Goal: Check status: Check status

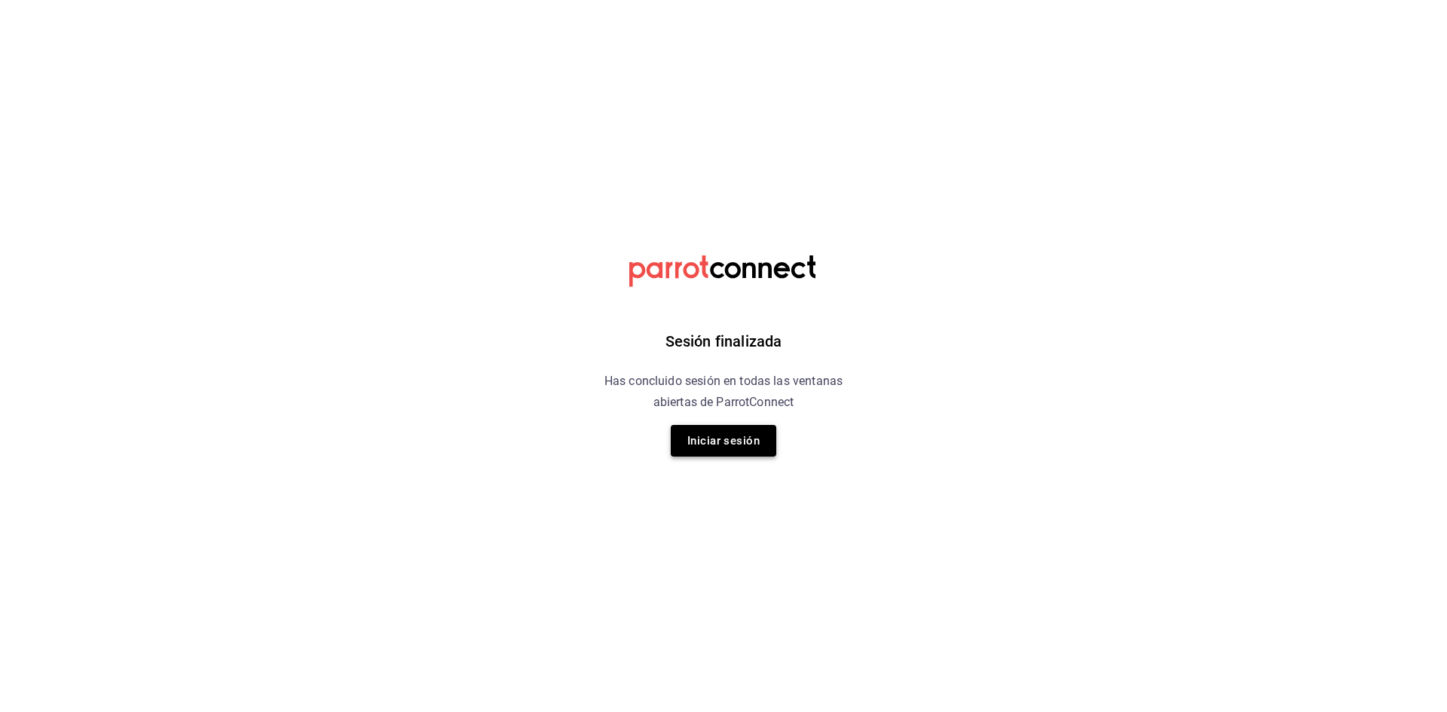
click at [745, 439] on button "Iniciar sesión" at bounding box center [723, 441] width 105 height 32
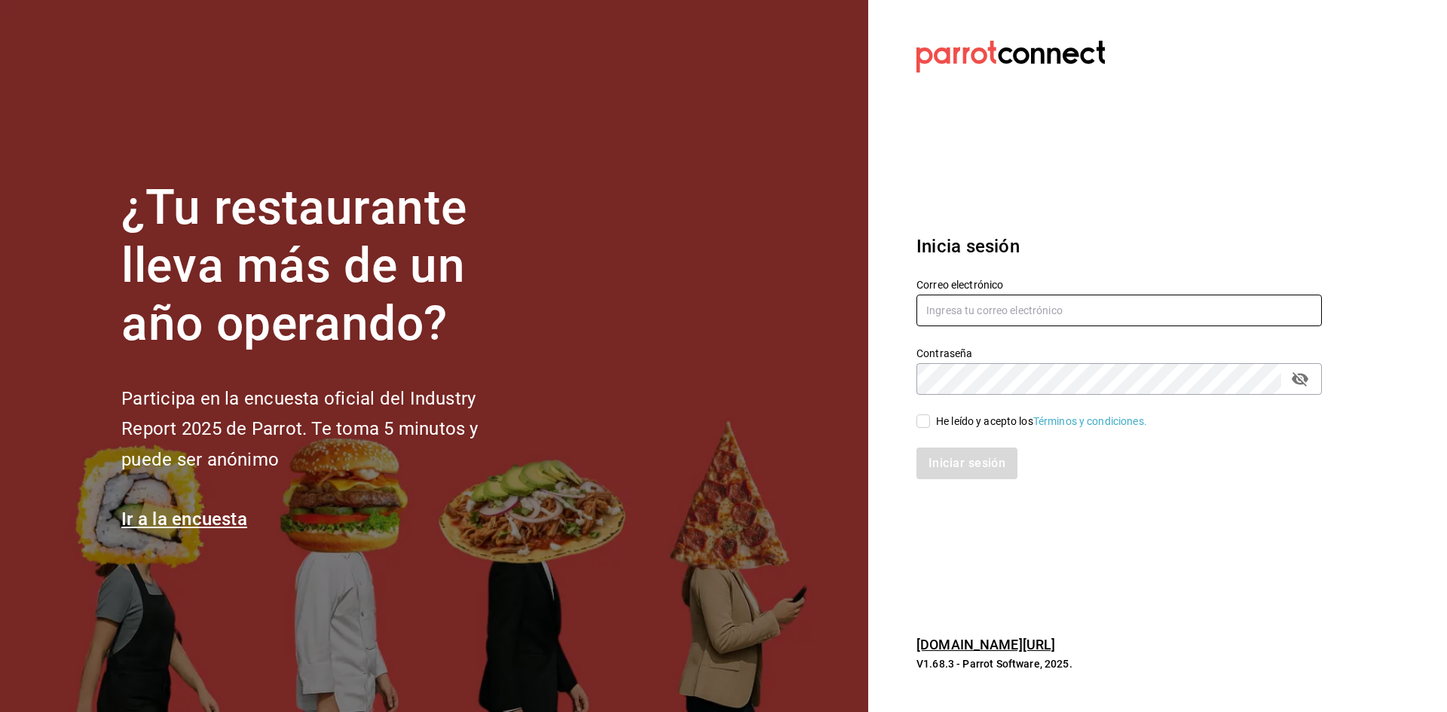
type input "ad1401cafe@gmail.com"
click at [927, 414] on label "He leído y acepto los Términos y condiciones." at bounding box center [1031, 422] width 231 height 16
click at [927, 414] on input "He leído y acepto los Términos y condiciones." at bounding box center [923, 421] width 14 height 14
checkbox input "true"
click at [947, 465] on button "Iniciar sesión" at bounding box center [967, 464] width 102 height 32
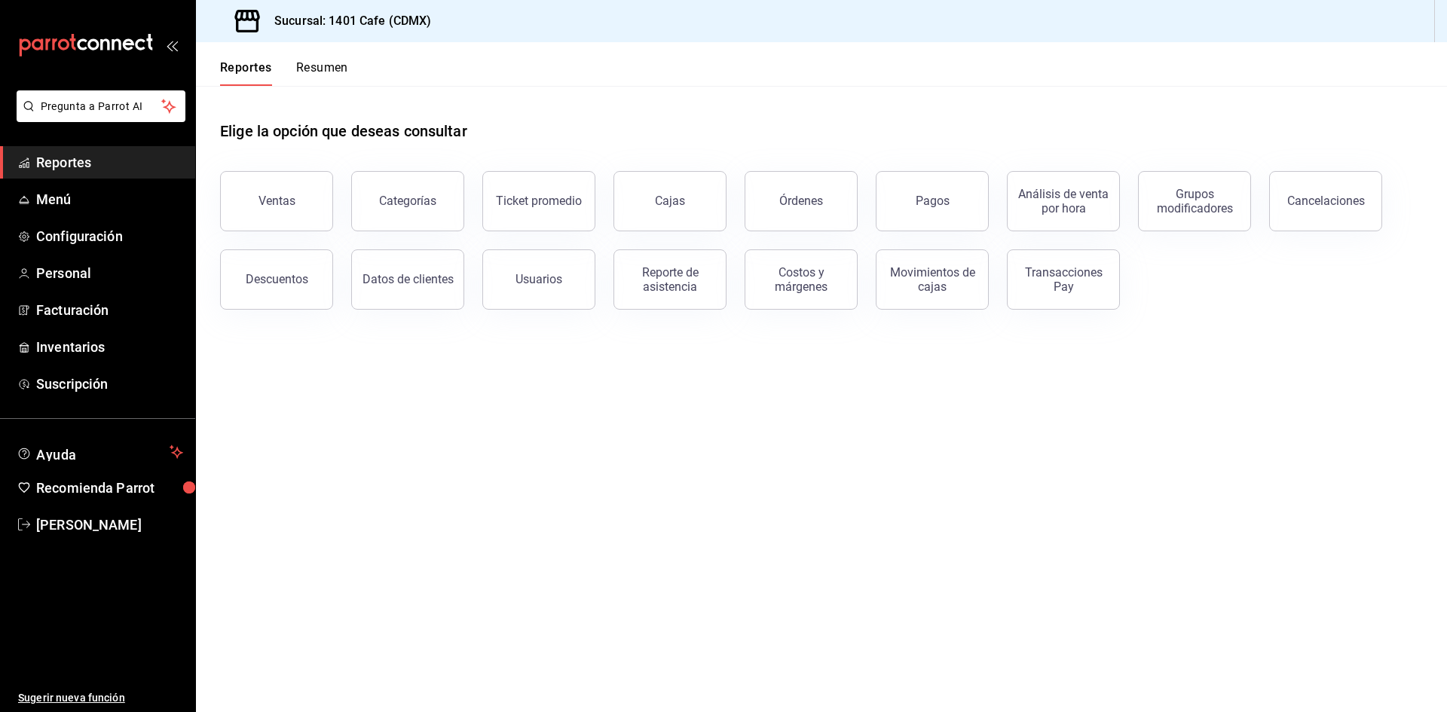
click at [316, 63] on button "Resumen" at bounding box center [322, 73] width 52 height 26
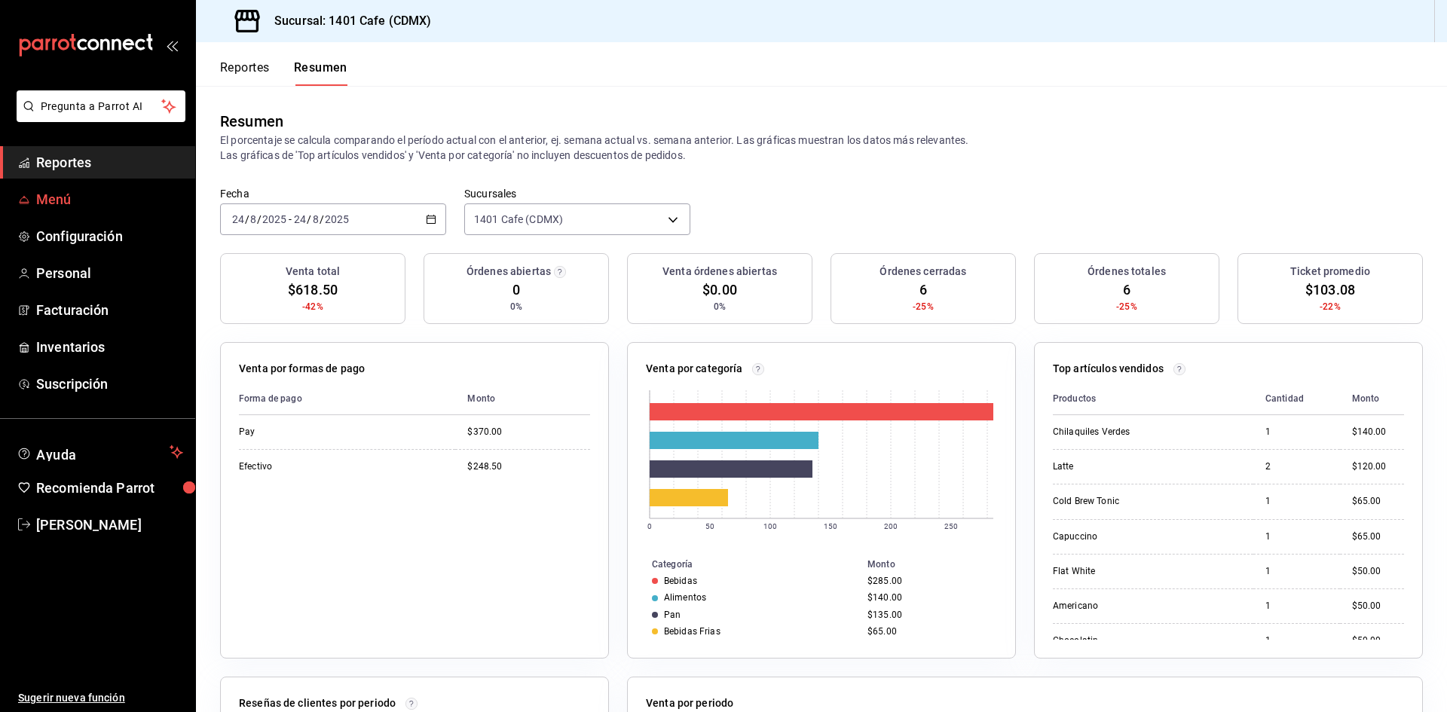
click at [91, 200] on span "Menú" at bounding box center [109, 199] width 147 height 20
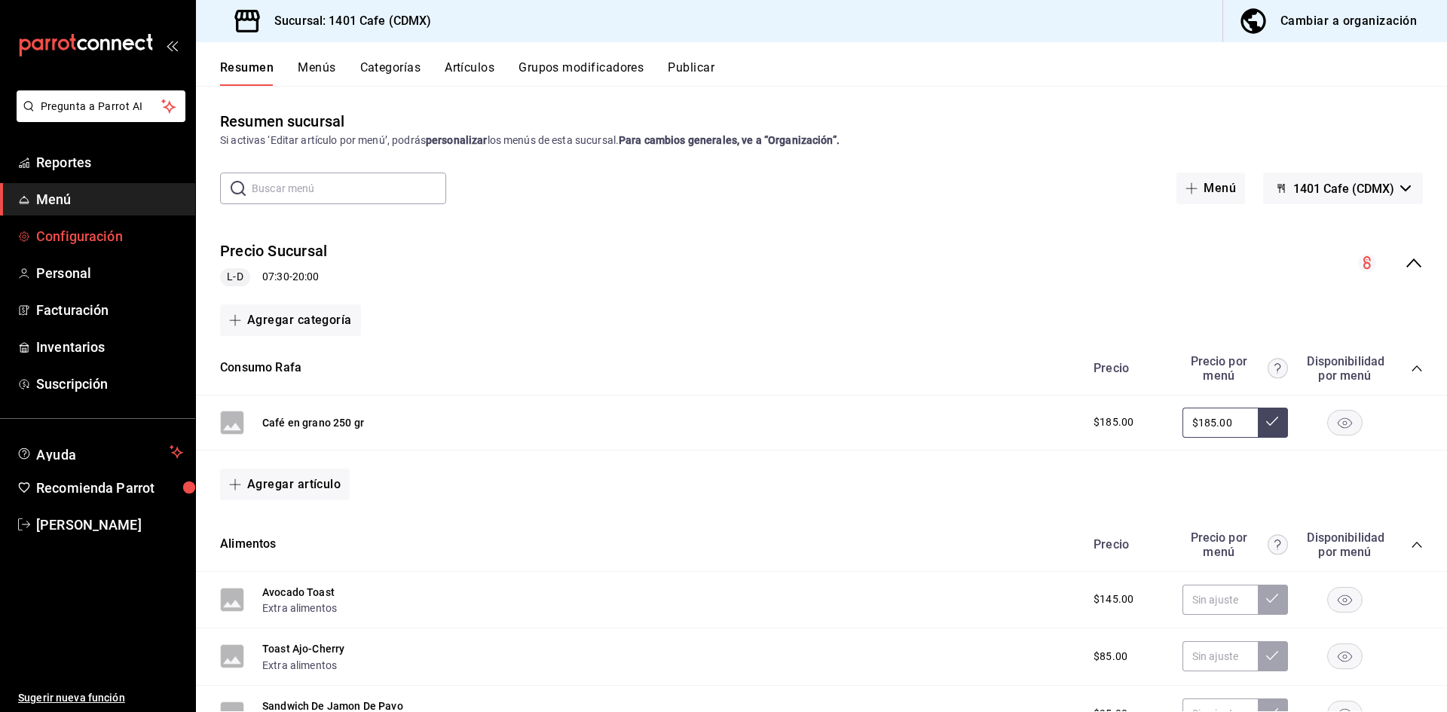
click at [70, 233] on span "Configuración" at bounding box center [109, 236] width 147 height 20
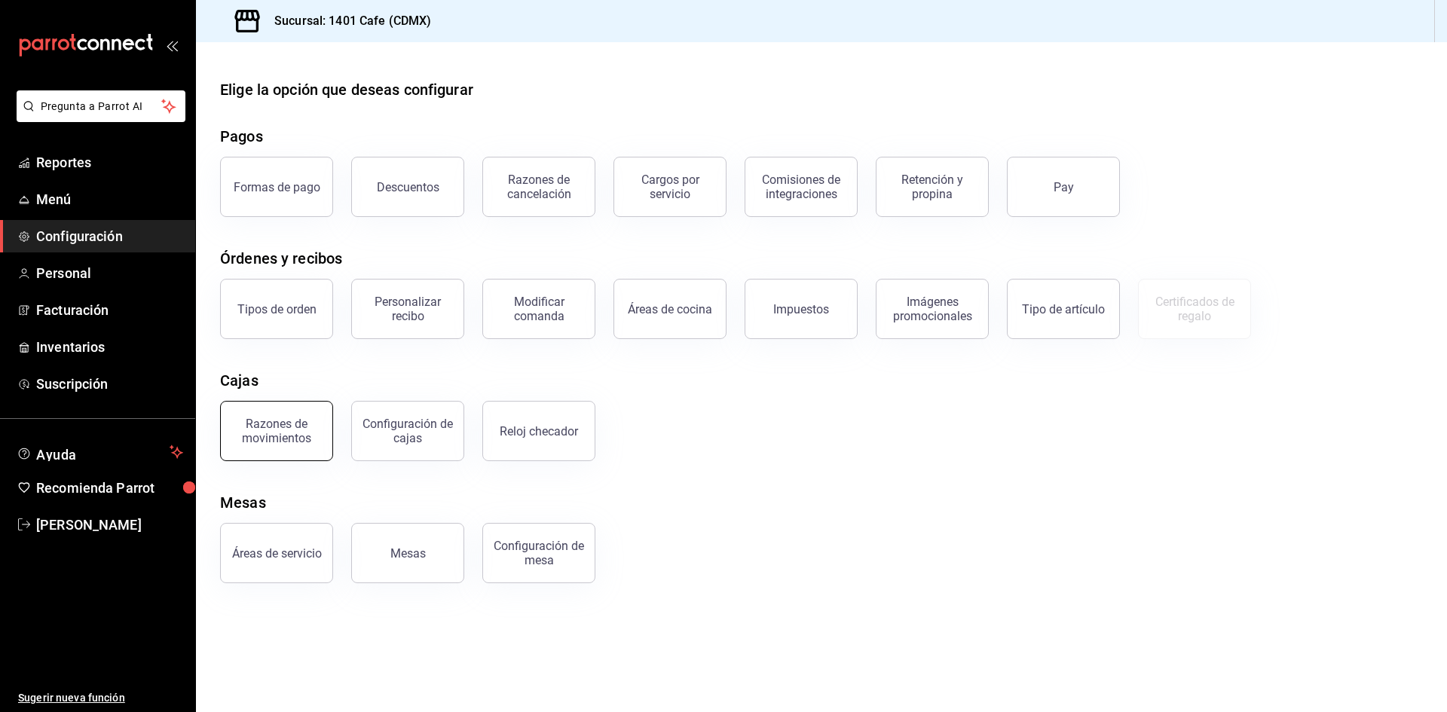
click at [280, 419] on div "Razones de movimientos" at bounding box center [276, 431] width 93 height 29
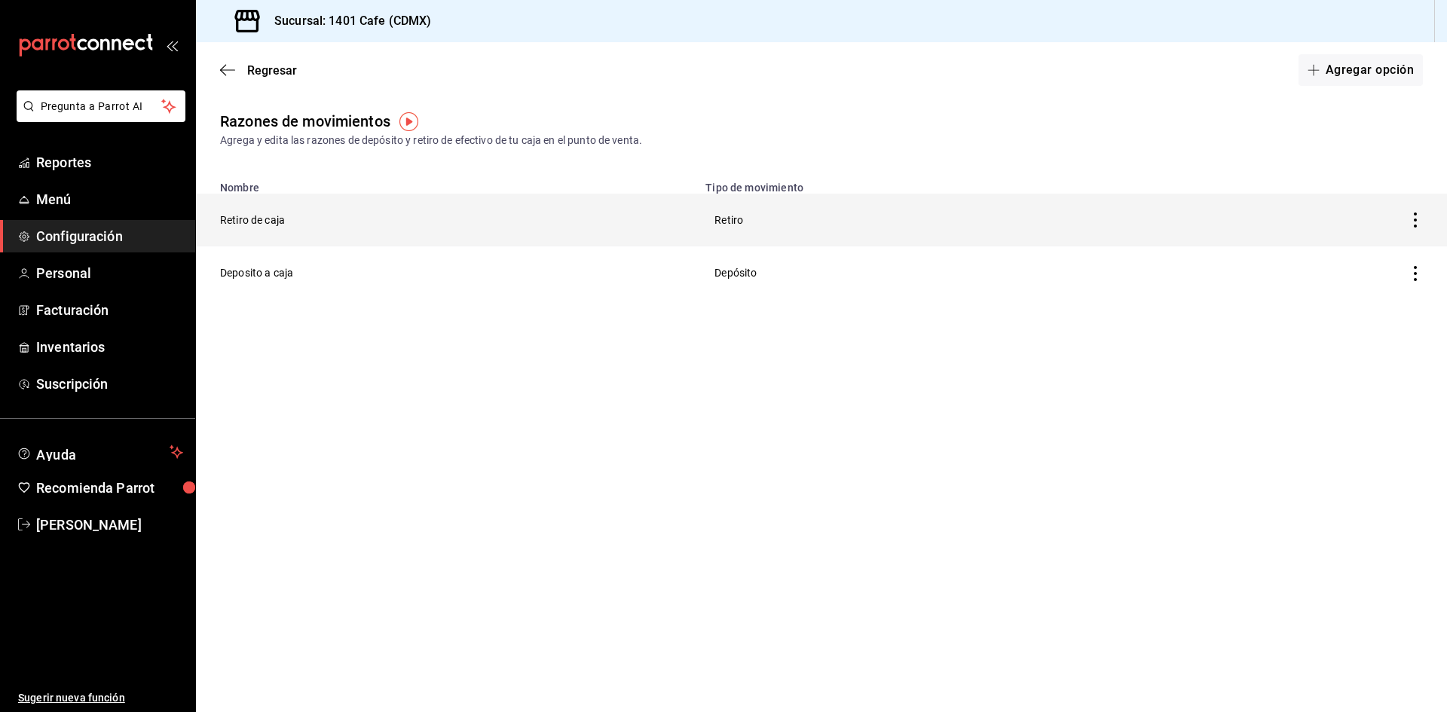
click at [1413, 223] on icon "button" at bounding box center [1414, 219] width 15 height 15
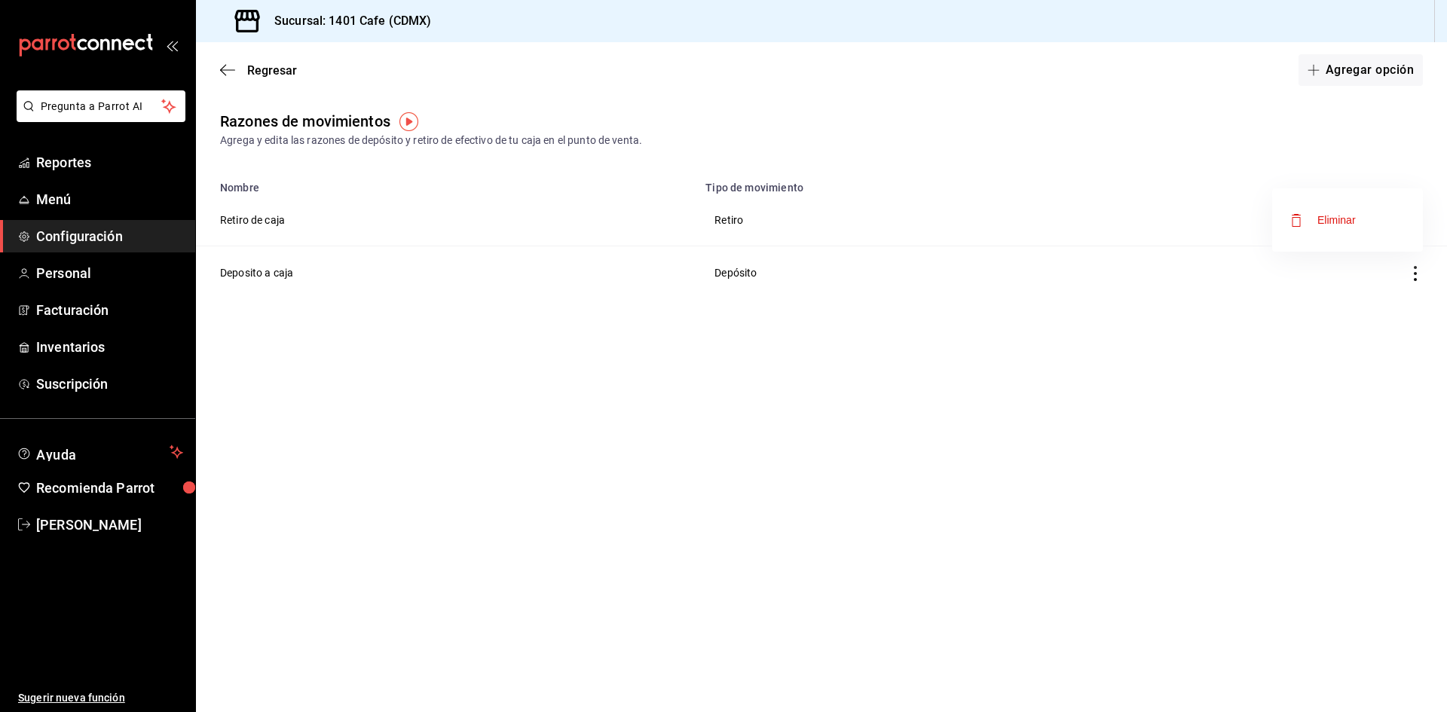
click at [717, 203] on div at bounding box center [723, 356] width 1447 height 712
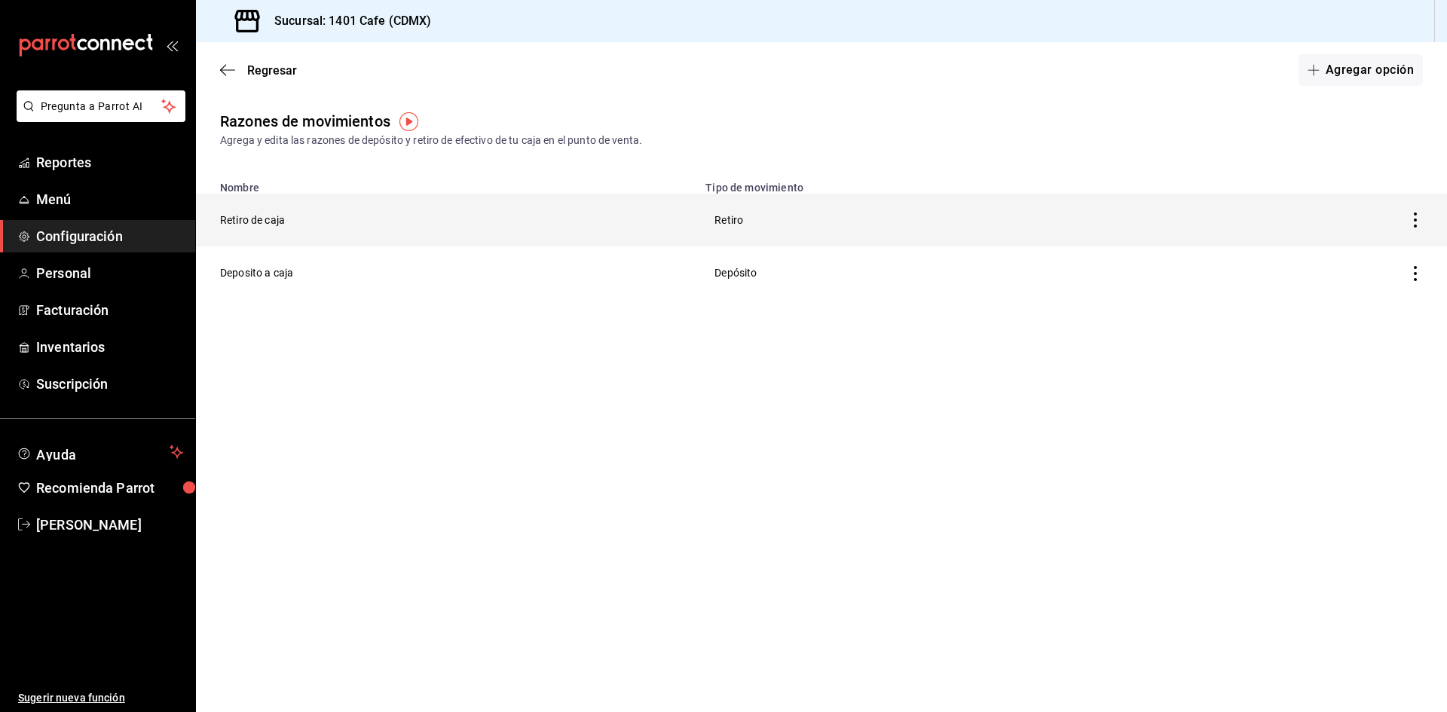
click at [726, 221] on th "Retiro" at bounding box center [947, 220] width 502 height 53
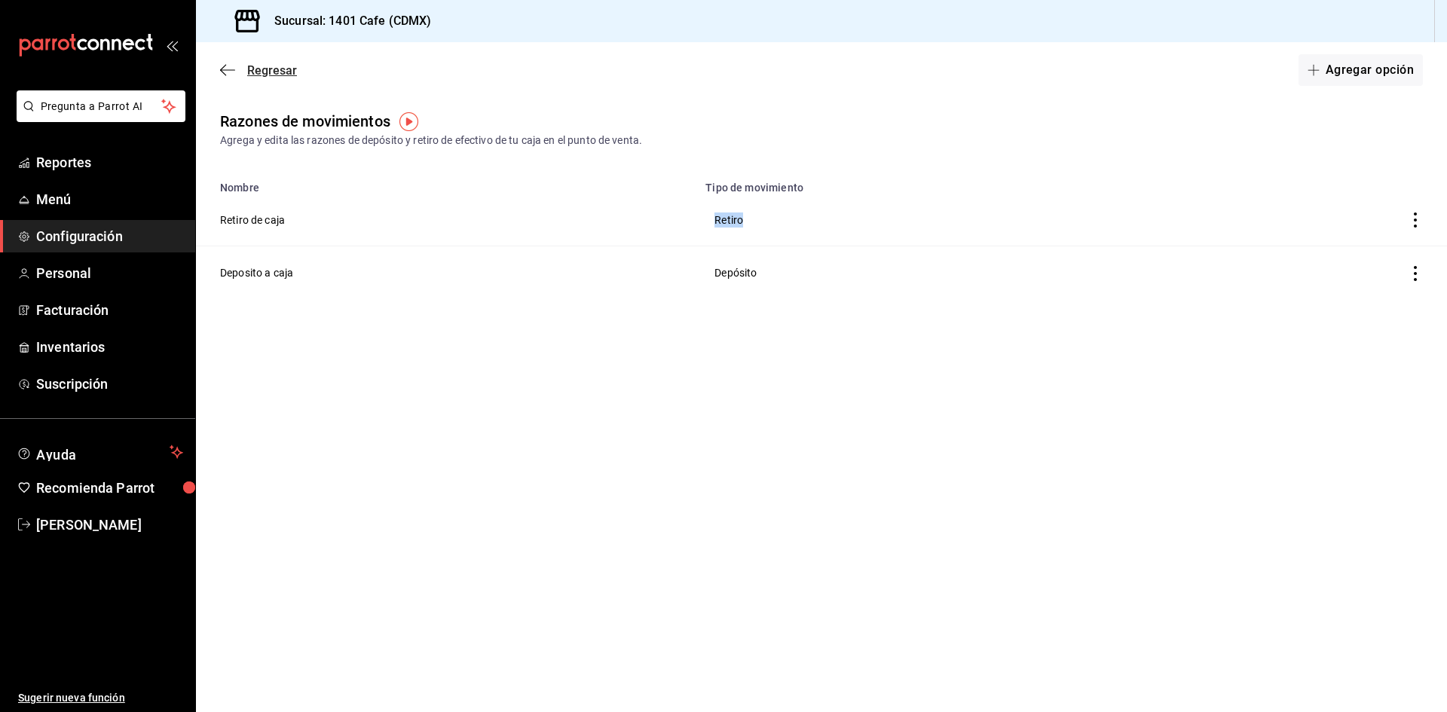
click at [231, 68] on icon "button" at bounding box center [227, 70] width 15 height 14
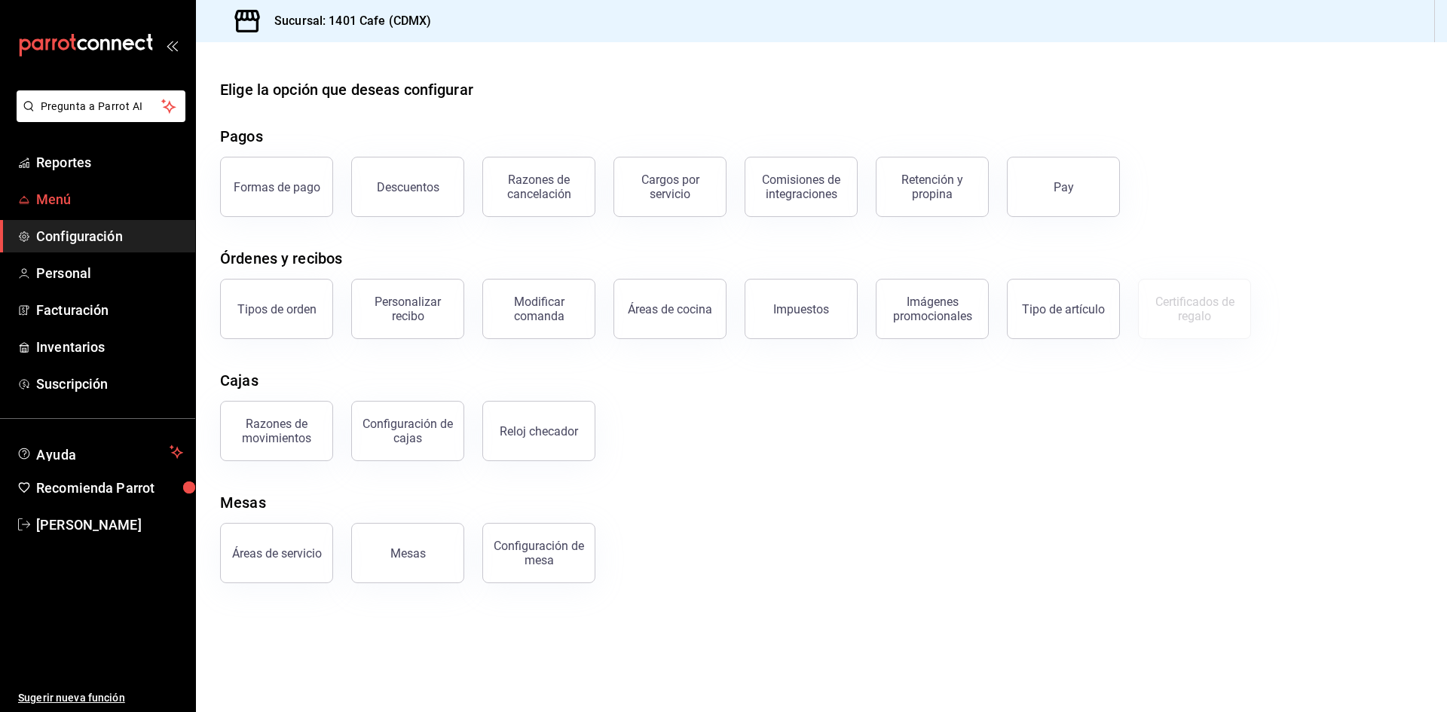
click at [83, 188] on link "Menú" at bounding box center [97, 199] width 195 height 32
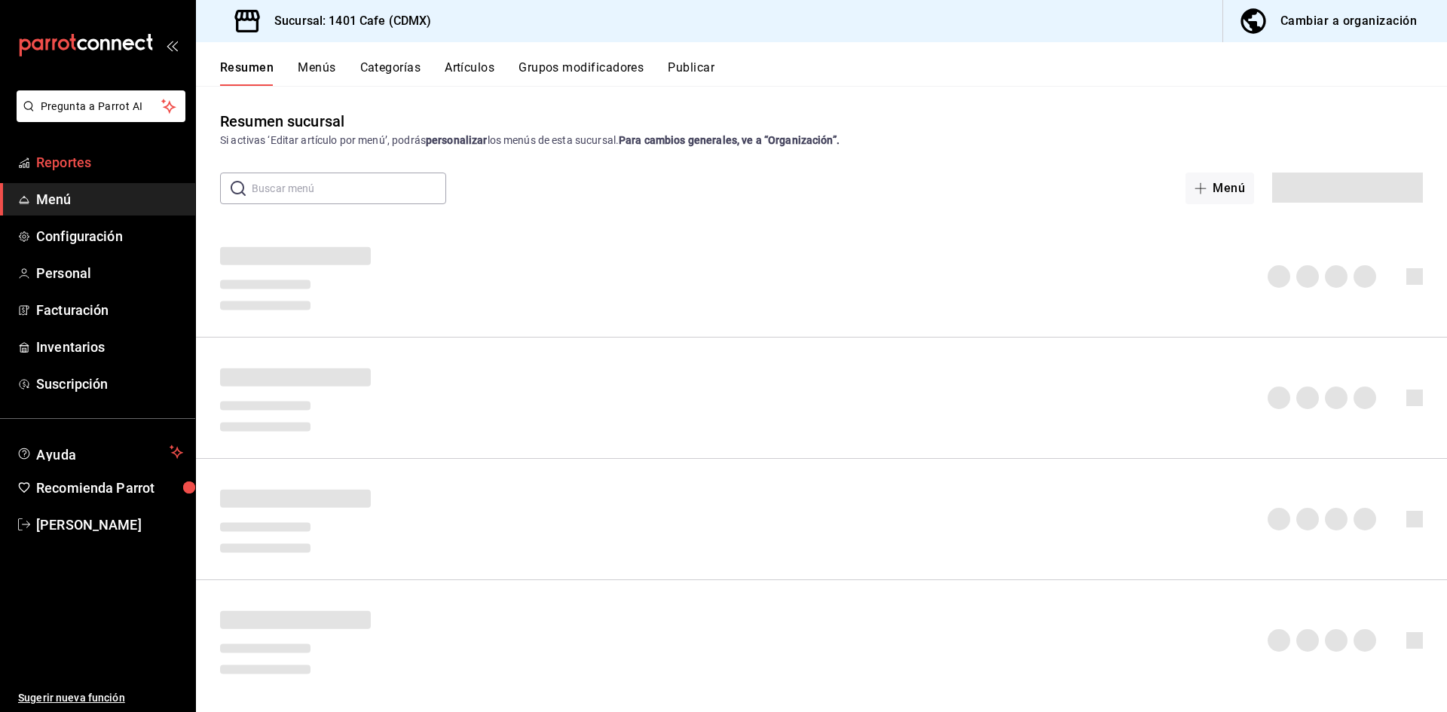
click at [89, 174] on link "Reportes" at bounding box center [97, 162] width 195 height 32
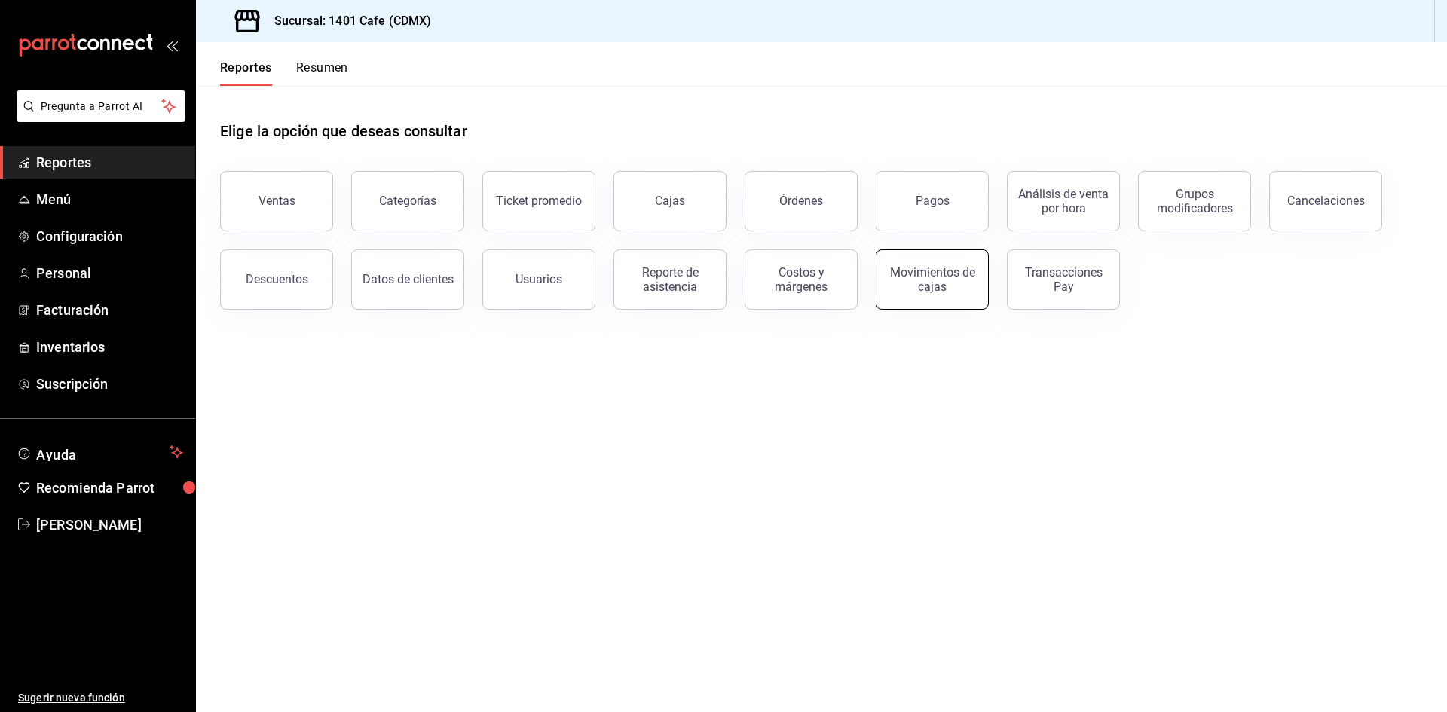
click at [923, 292] on div "Movimientos de cajas" at bounding box center [931, 279] width 93 height 29
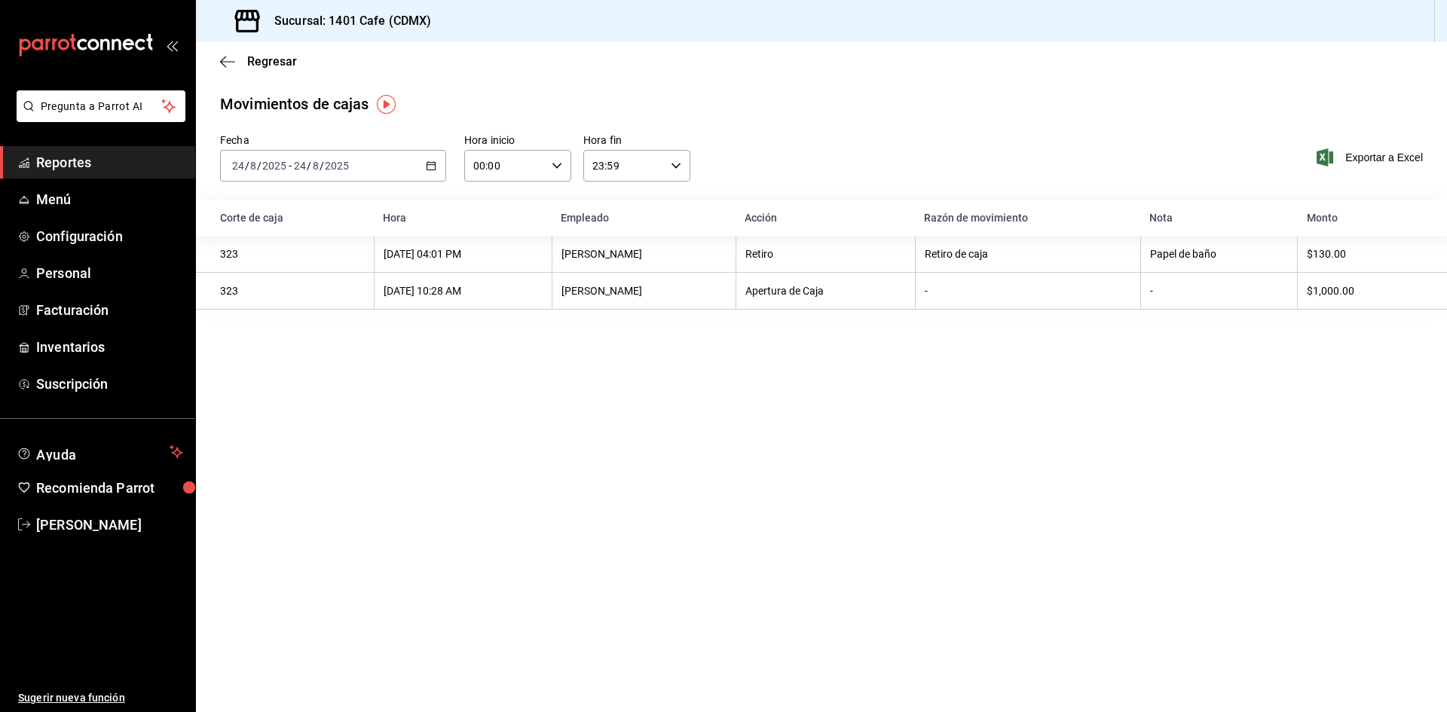
click at [438, 169] on div "[DATE] [DATE] - [DATE] [DATE]" at bounding box center [333, 166] width 226 height 32
click at [297, 307] on span "Mes actual" at bounding box center [291, 313] width 117 height 16
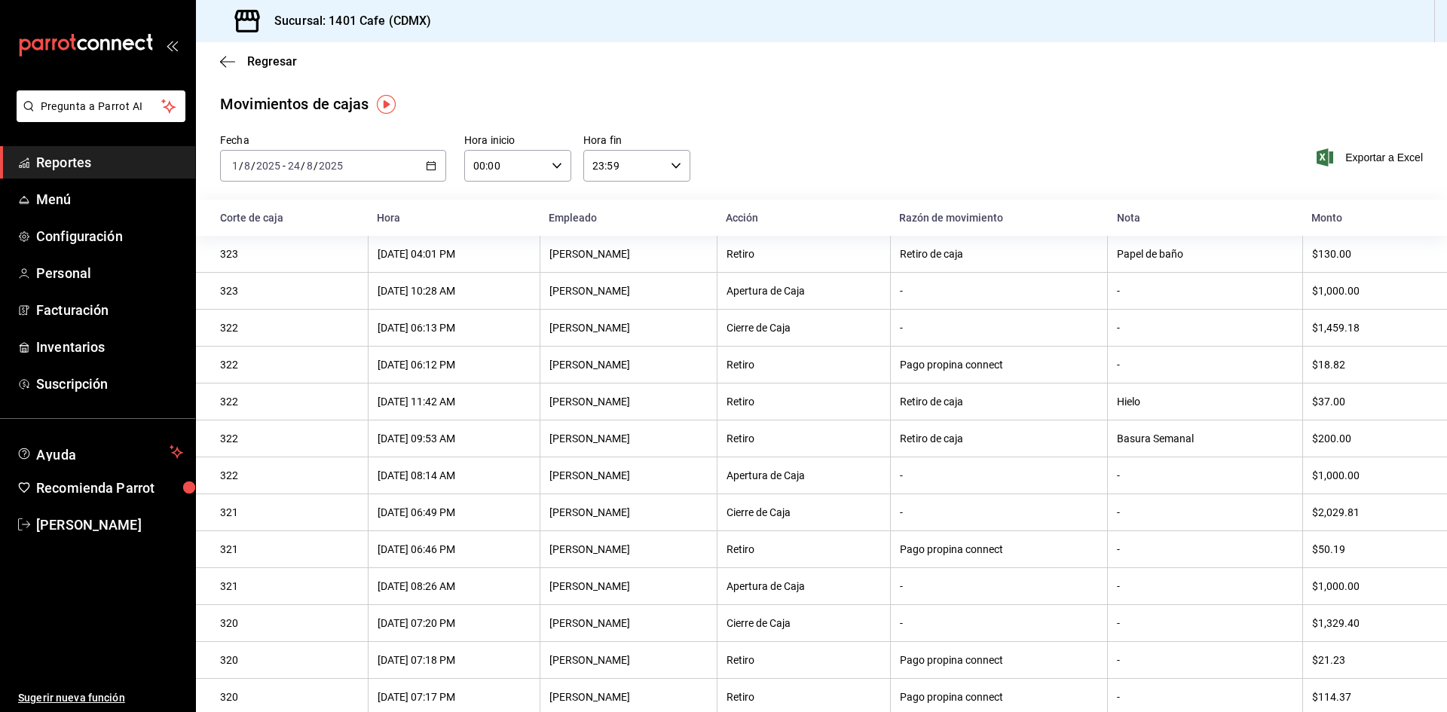
click at [431, 167] on icon "button" at bounding box center [431, 165] width 11 height 11
click at [283, 383] on span "Rango de fechas" at bounding box center [291, 381] width 117 height 16
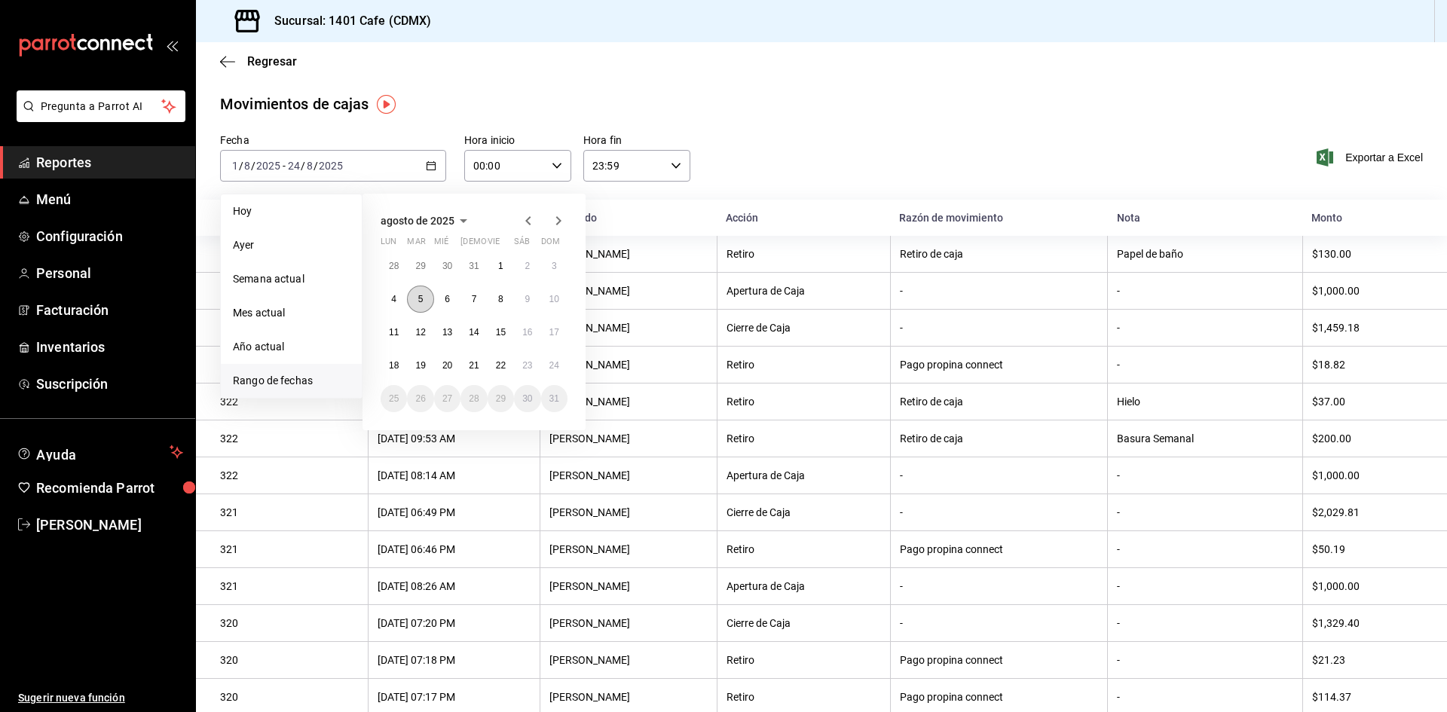
click at [417, 292] on button "5" at bounding box center [420, 299] width 26 height 27
